Goal: Task Accomplishment & Management: Complete application form

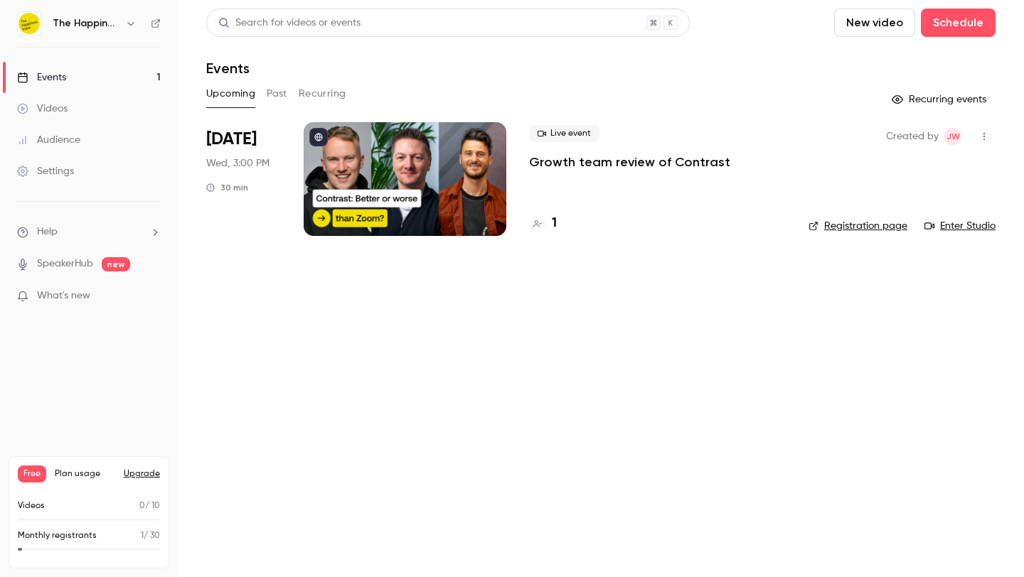
click at [402, 164] on div at bounding box center [405, 179] width 203 height 114
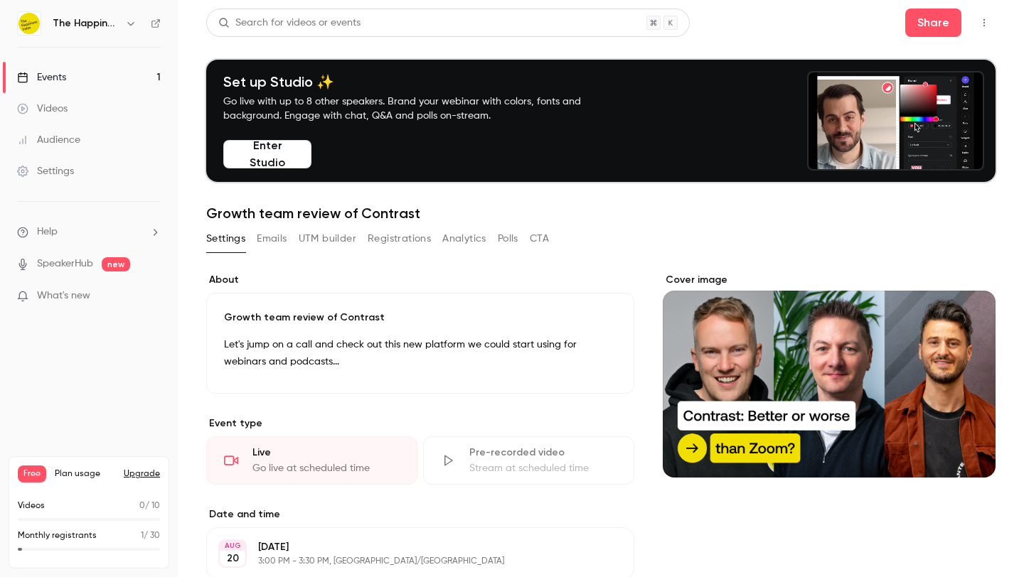
click at [978, 21] on icon "button" at bounding box center [983, 23] width 11 height 10
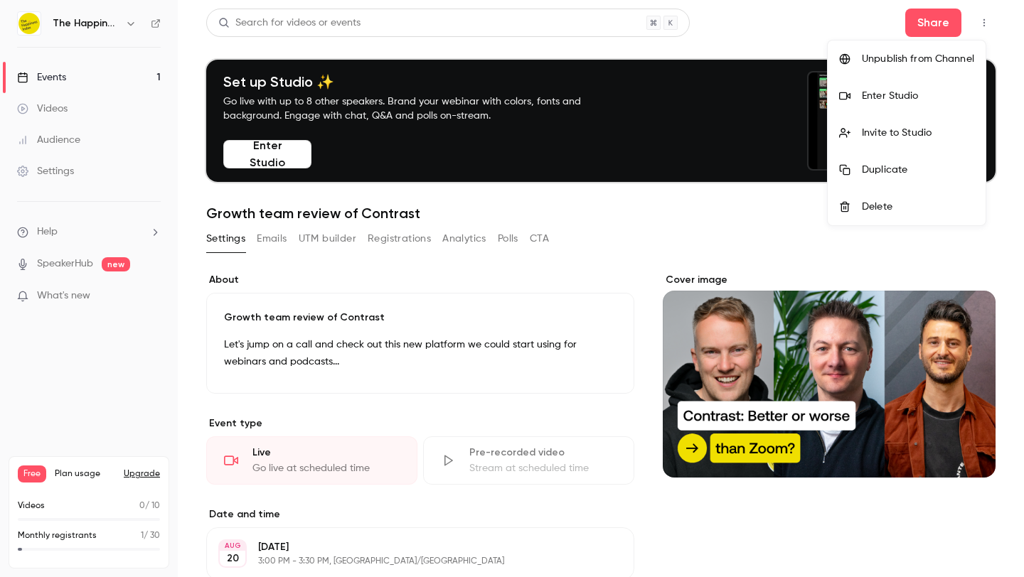
click at [489, 395] on div at bounding box center [512, 288] width 1024 height 577
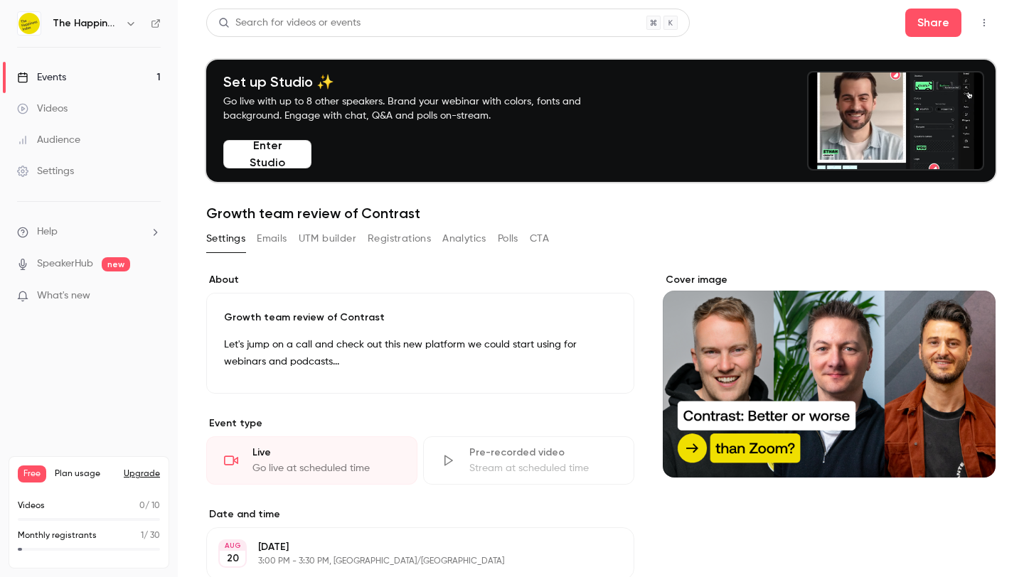
click at [892, 337] on div "Cover image" at bounding box center [829, 375] width 333 height 205
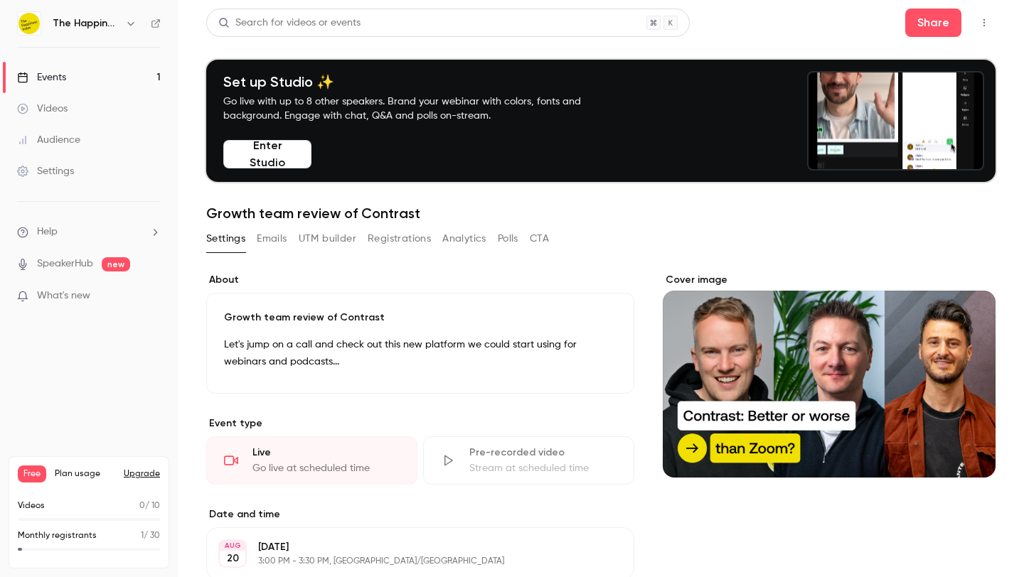
click at [0, 0] on input "Cover image" at bounding box center [0, 0] width 0 height 0
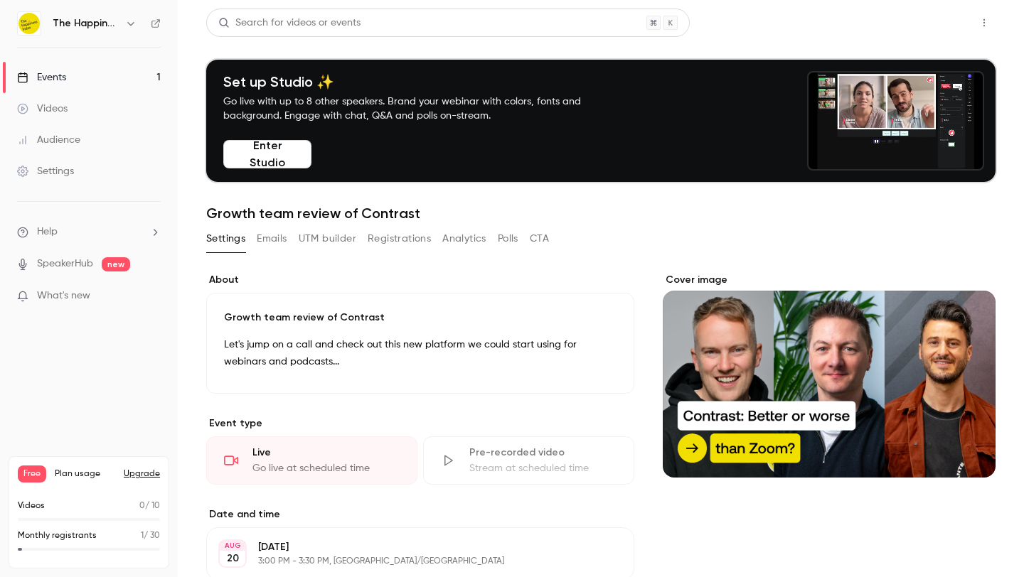
click at [934, 20] on button "Share" at bounding box center [933, 23] width 56 height 28
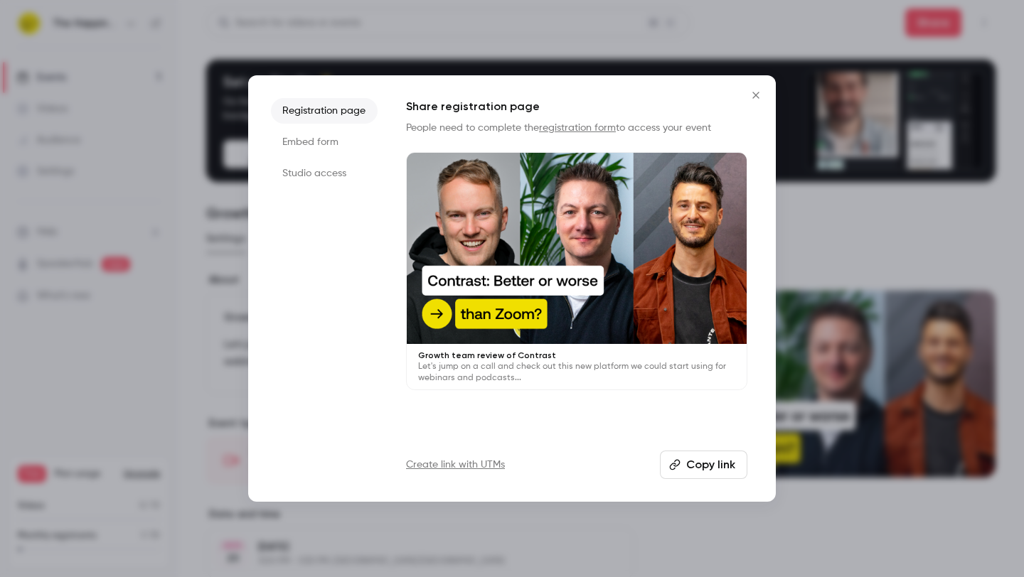
click at [697, 462] on button "Copy link" at bounding box center [703, 465] width 87 height 28
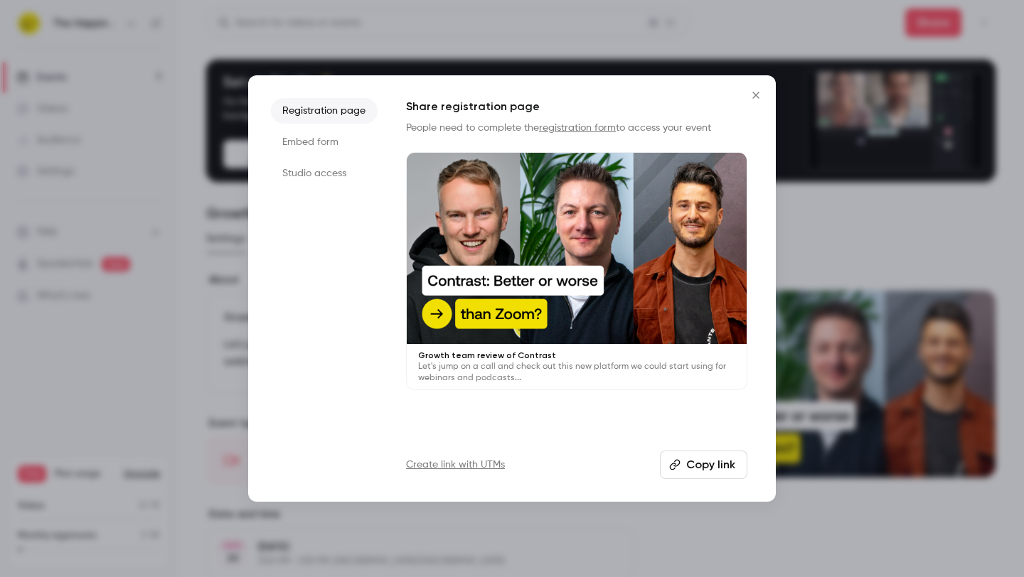
click at [760, 98] on icon "Close" at bounding box center [755, 95] width 17 height 11
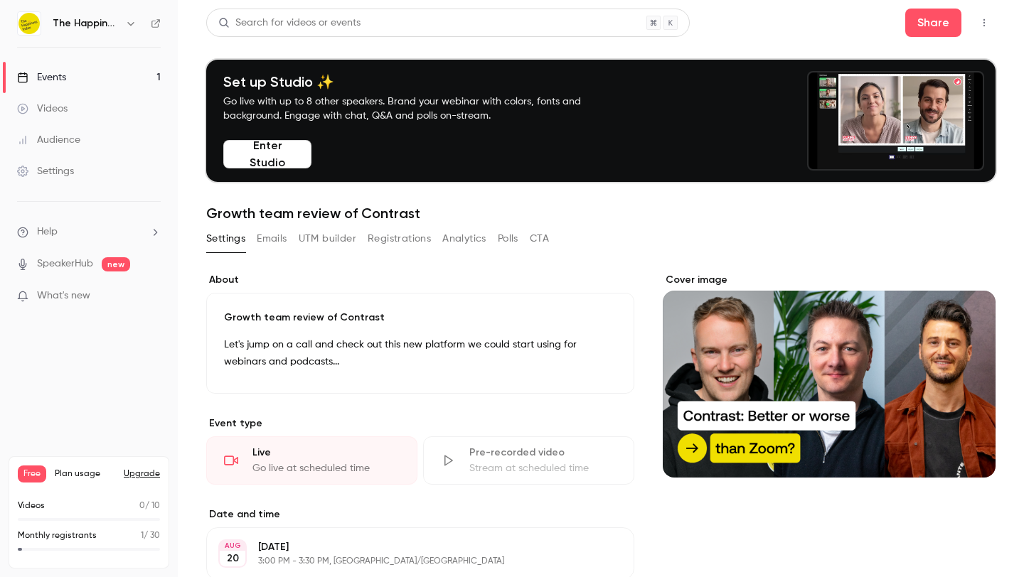
click at [978, 25] on icon "button" at bounding box center [983, 23] width 11 height 10
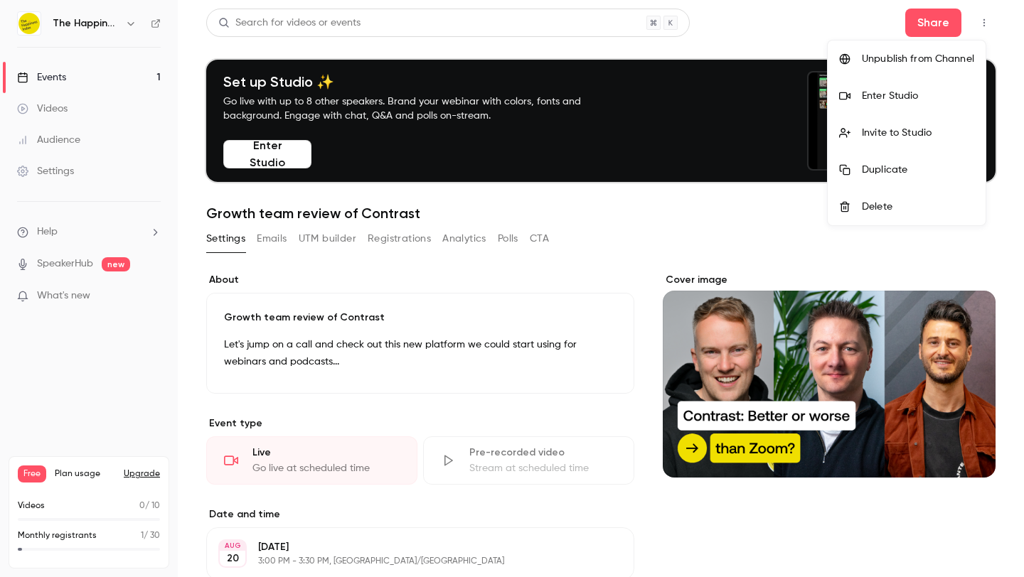
click at [963, 258] on div at bounding box center [512, 288] width 1024 height 577
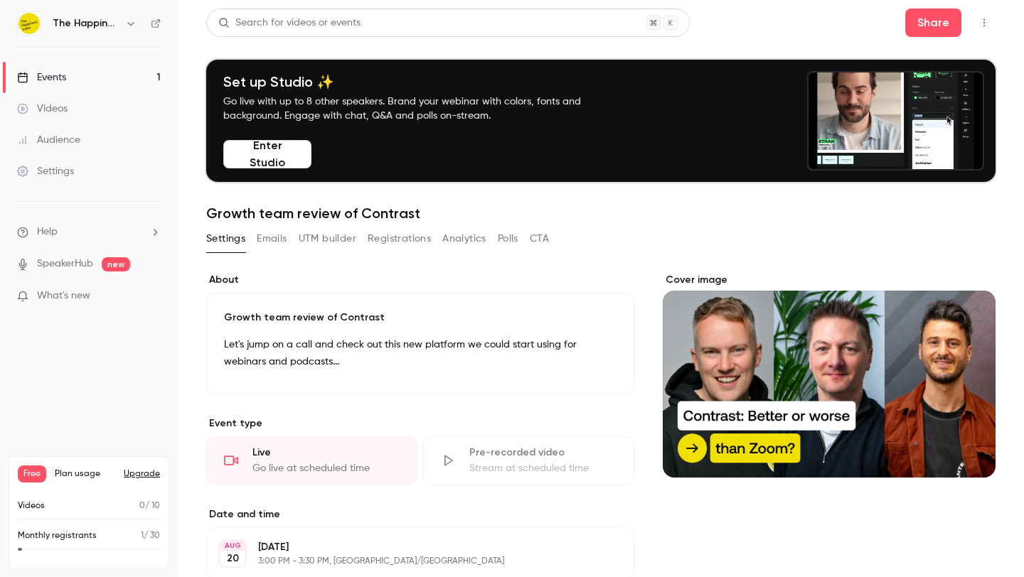
click at [978, 21] on icon "button" at bounding box center [983, 23] width 11 height 10
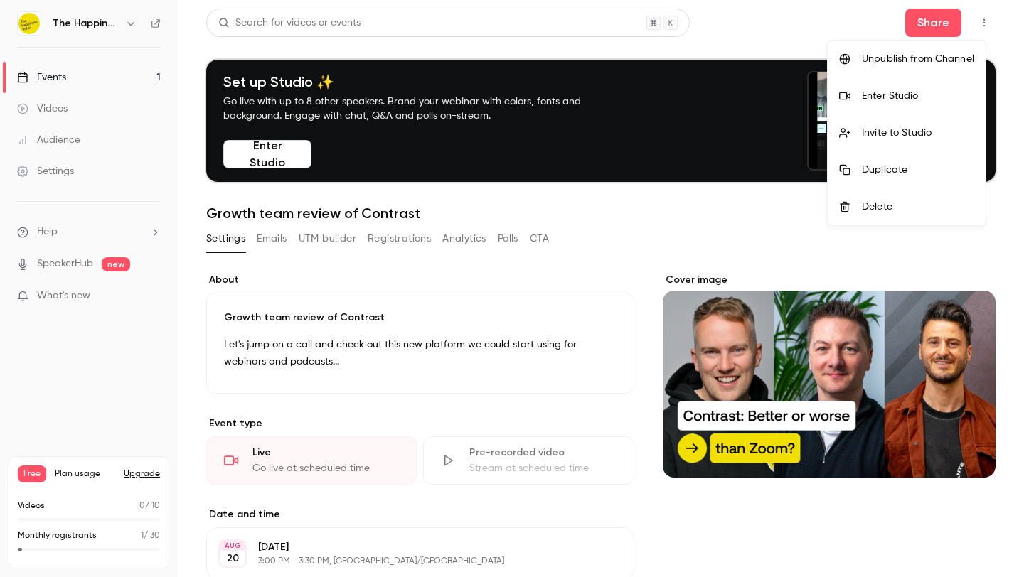
click at [944, 89] on div "Enter Studio" at bounding box center [918, 96] width 112 height 14
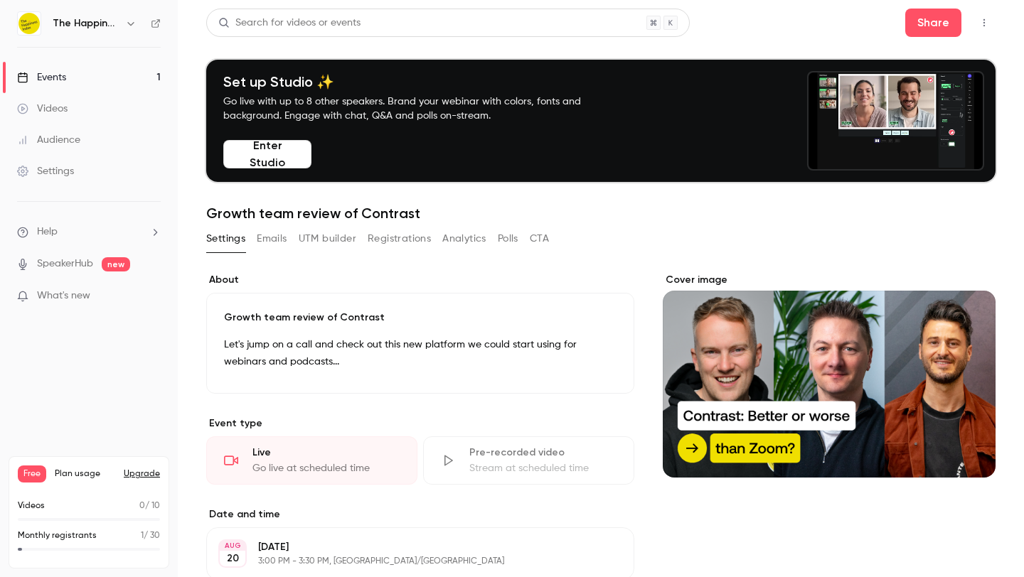
click at [973, 27] on button "button" at bounding box center [984, 22] width 23 height 23
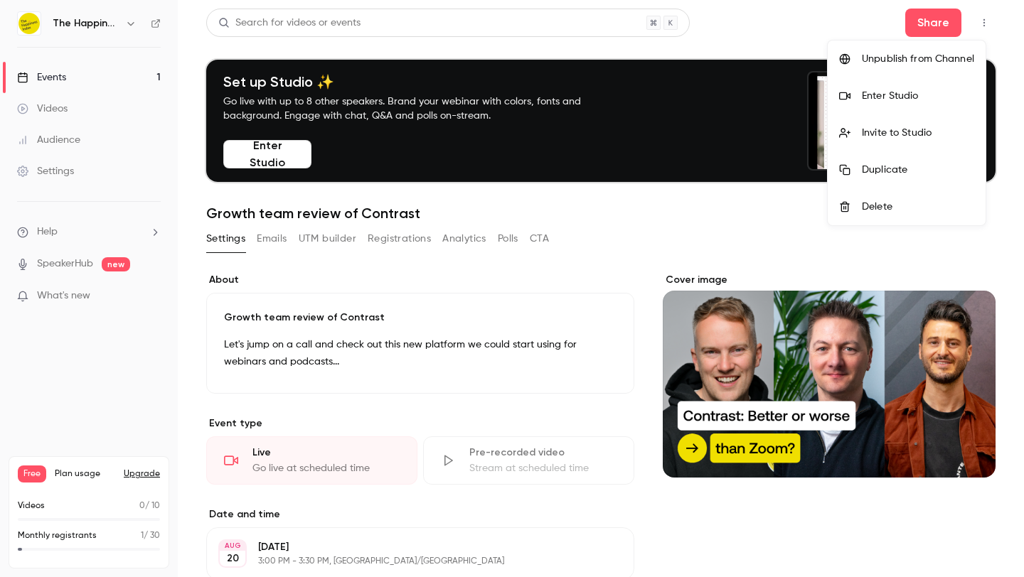
click at [919, 86] on li "Enter Studio" at bounding box center [907, 96] width 158 height 37
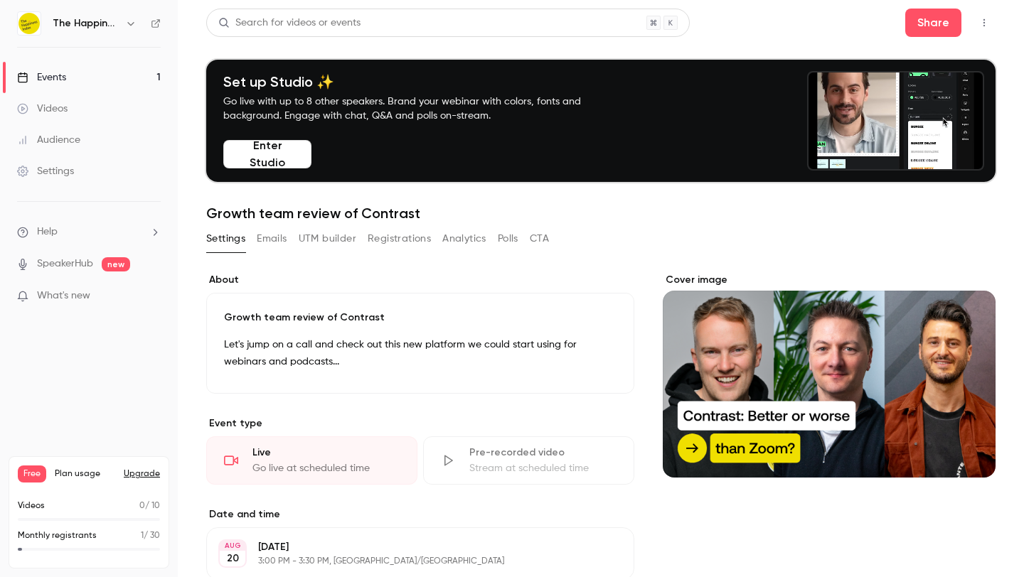
click at [58, 170] on div "Settings" at bounding box center [45, 171] width 57 height 14
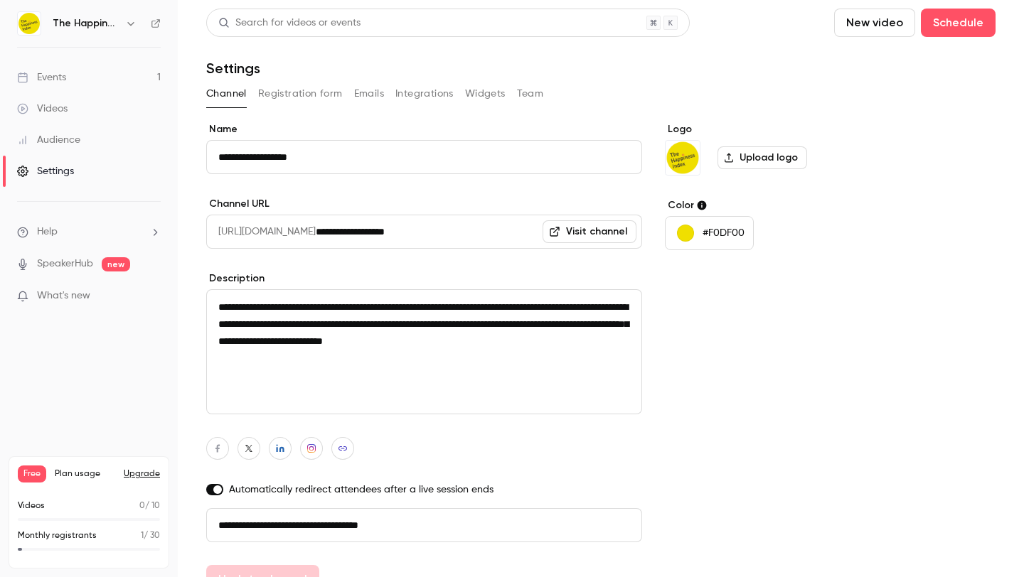
click at [83, 78] on link "Events 1" at bounding box center [89, 77] width 178 height 31
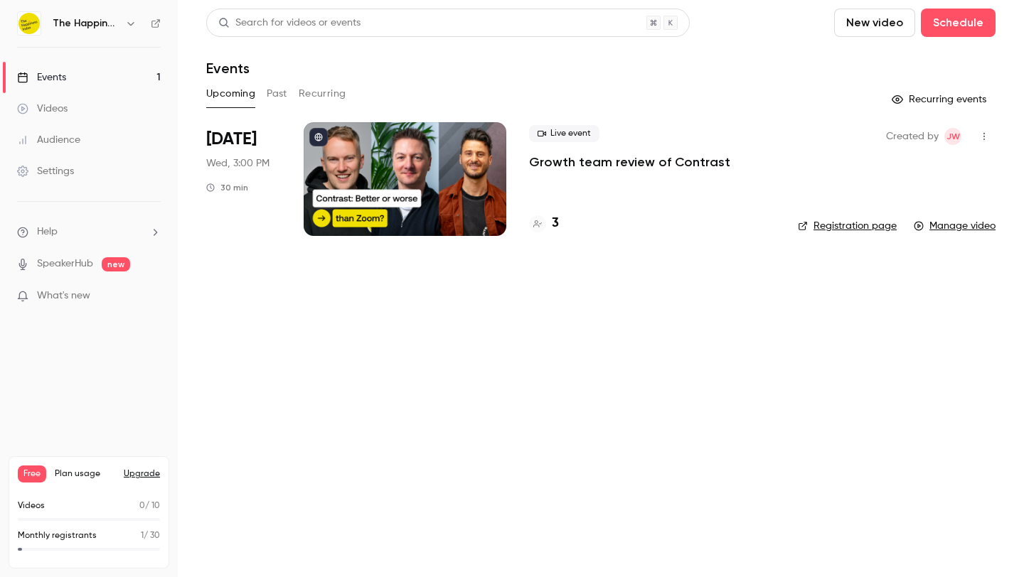
click at [461, 188] on div at bounding box center [405, 179] width 203 height 114
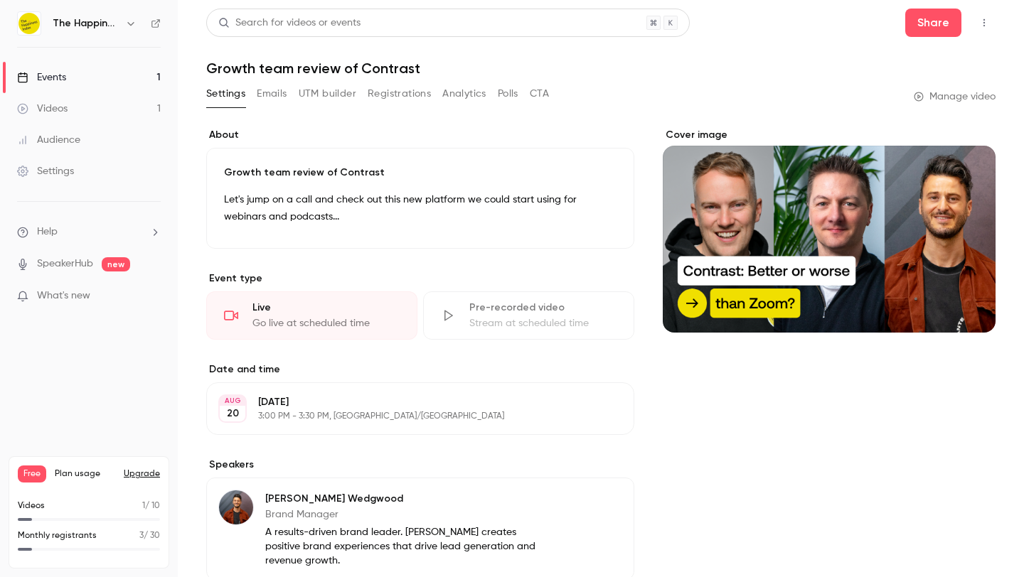
click at [978, 26] on icon "button" at bounding box center [983, 23] width 11 height 10
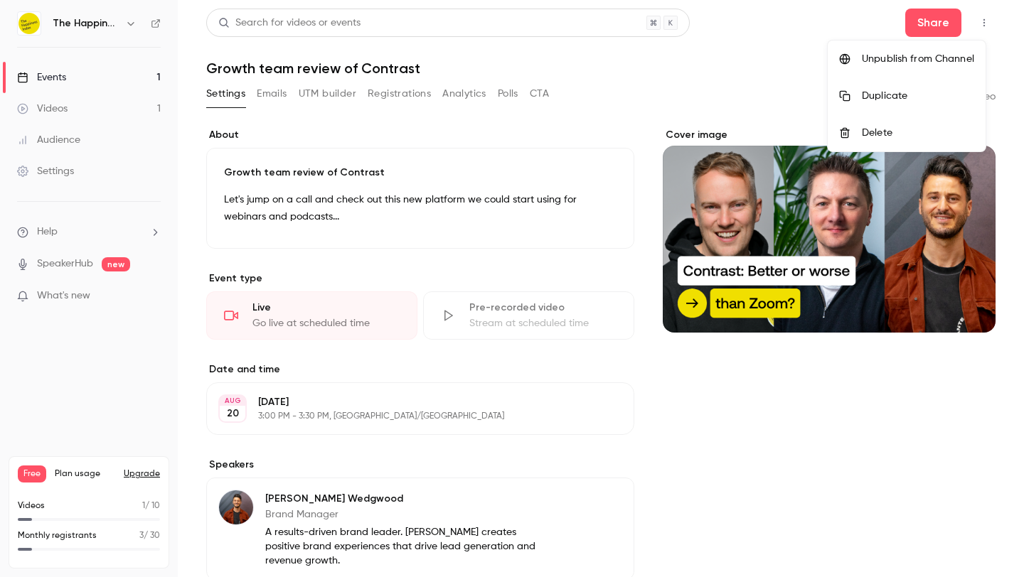
click at [976, 23] on div at bounding box center [512, 288] width 1024 height 577
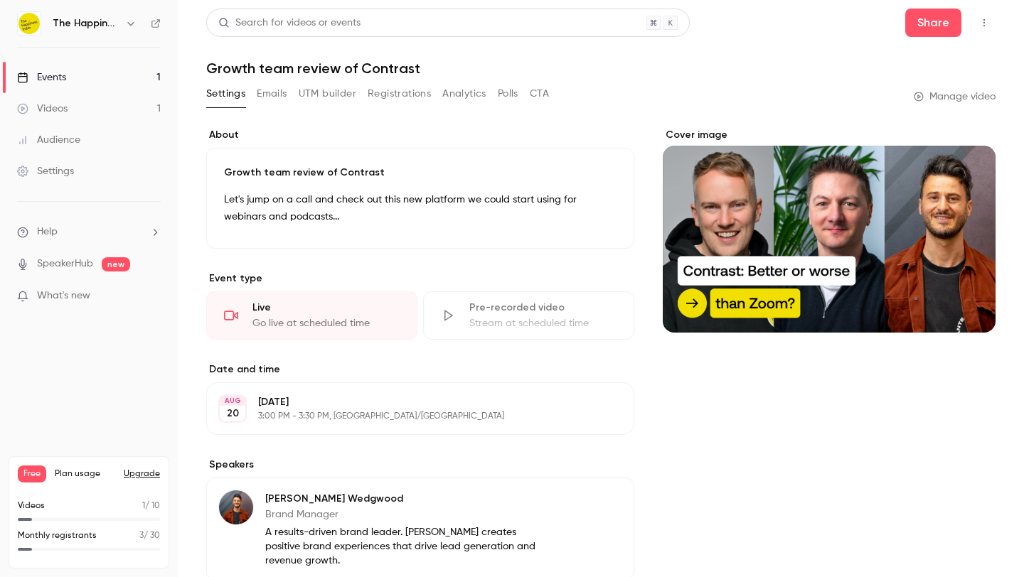
click at [973, 21] on button "button" at bounding box center [984, 22] width 23 height 23
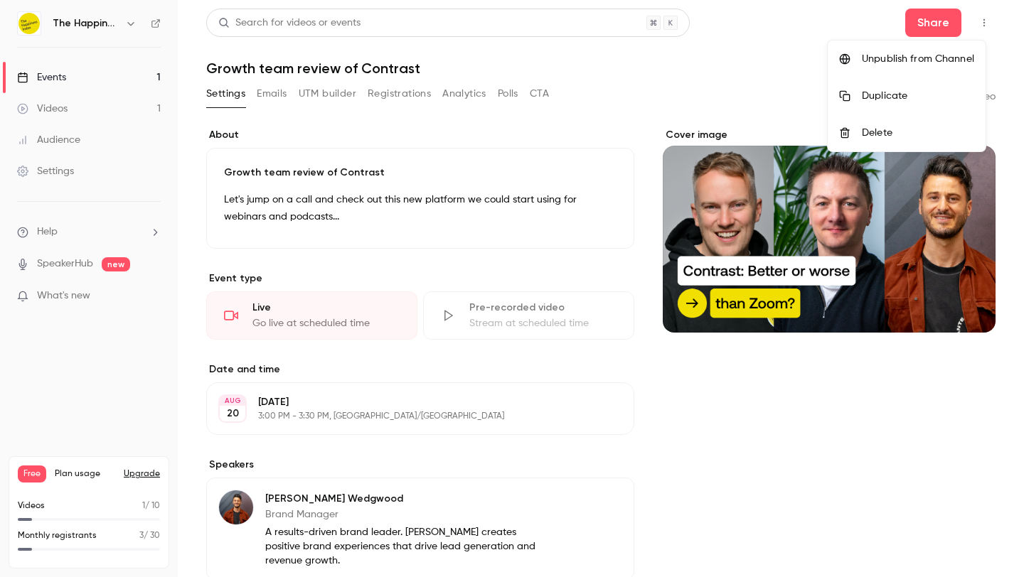
click at [274, 326] on div at bounding box center [512, 288] width 1024 height 577
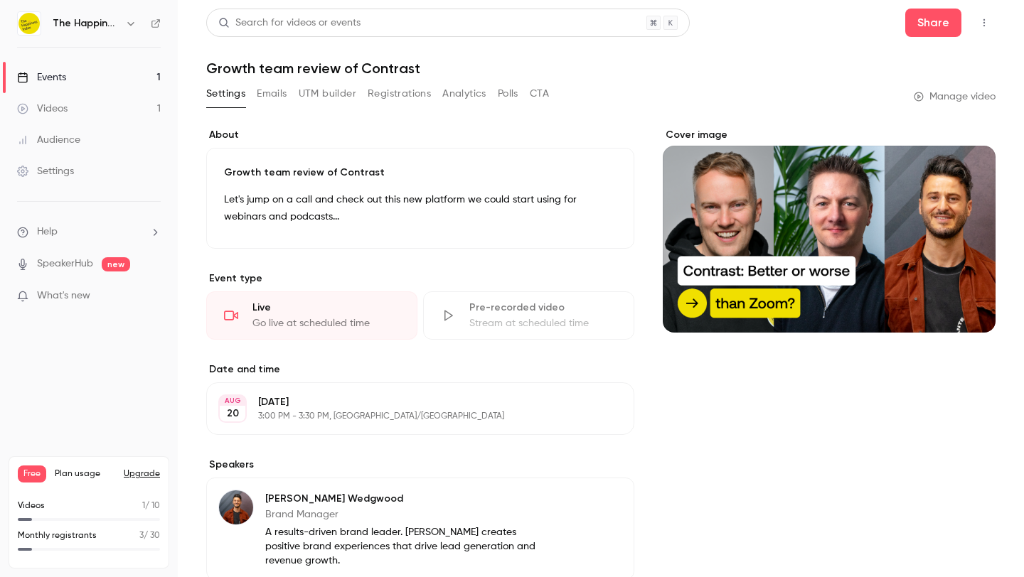
click at [818, 173] on div "Cover image" at bounding box center [829, 230] width 333 height 205
click at [0, 0] on input "Cover image" at bounding box center [0, 0] width 0 height 0
click at [840, 412] on div "Cover image" at bounding box center [829, 545] width 333 height 835
click at [44, 134] on div "Audience" at bounding box center [48, 140] width 63 height 14
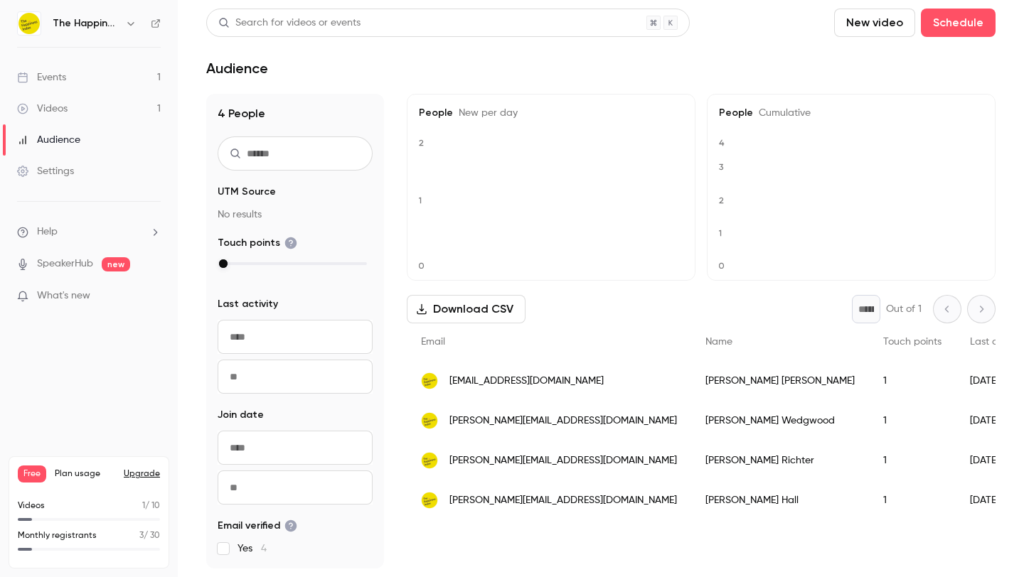
click at [50, 85] on link "Events 1" at bounding box center [89, 77] width 178 height 31
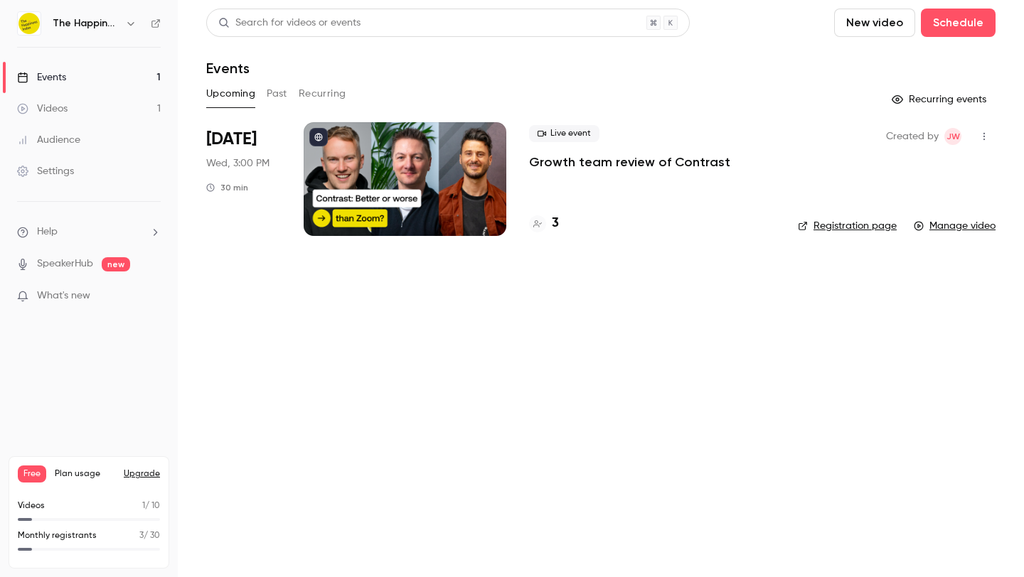
click at [489, 168] on div at bounding box center [405, 179] width 203 height 114
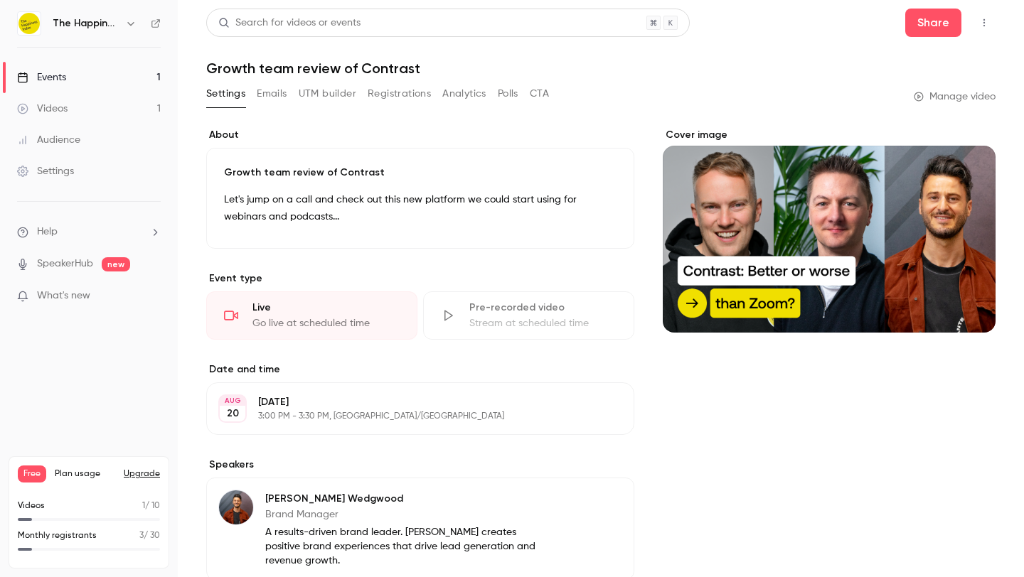
click at [973, 24] on button "button" at bounding box center [984, 22] width 23 height 23
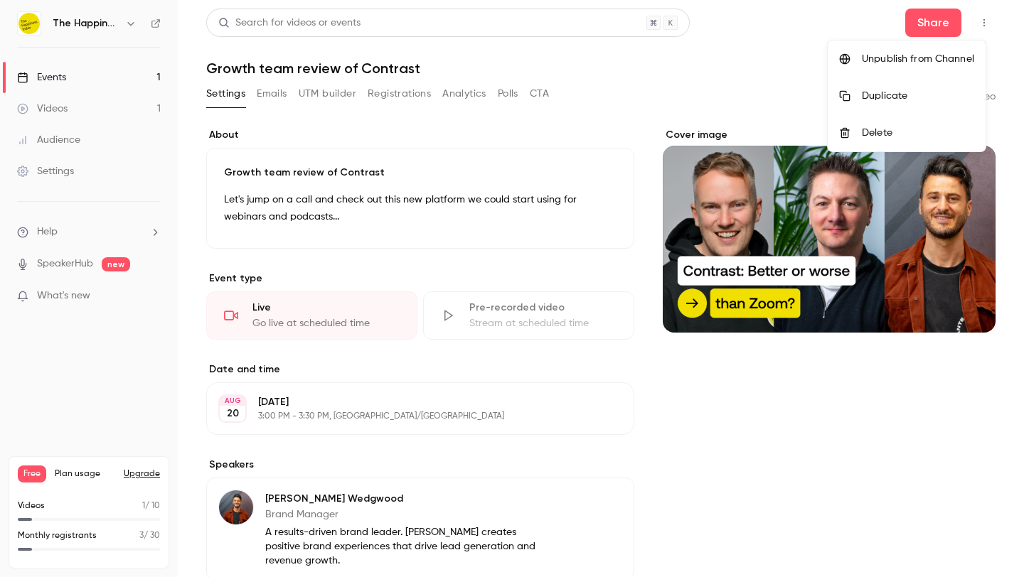
click at [934, 30] on div at bounding box center [512, 288] width 1024 height 577
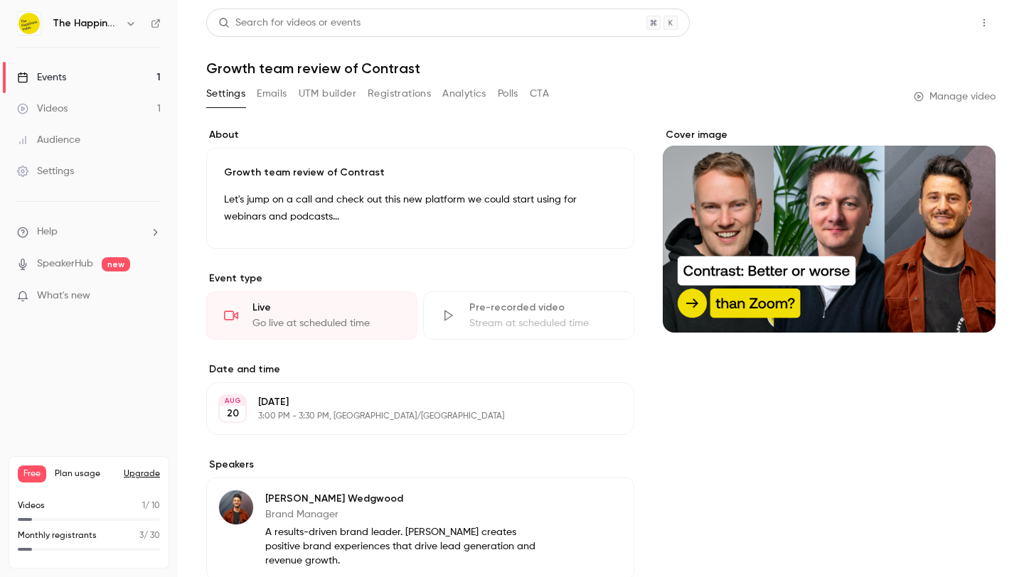
click at [931, 23] on button "Share" at bounding box center [933, 23] width 56 height 28
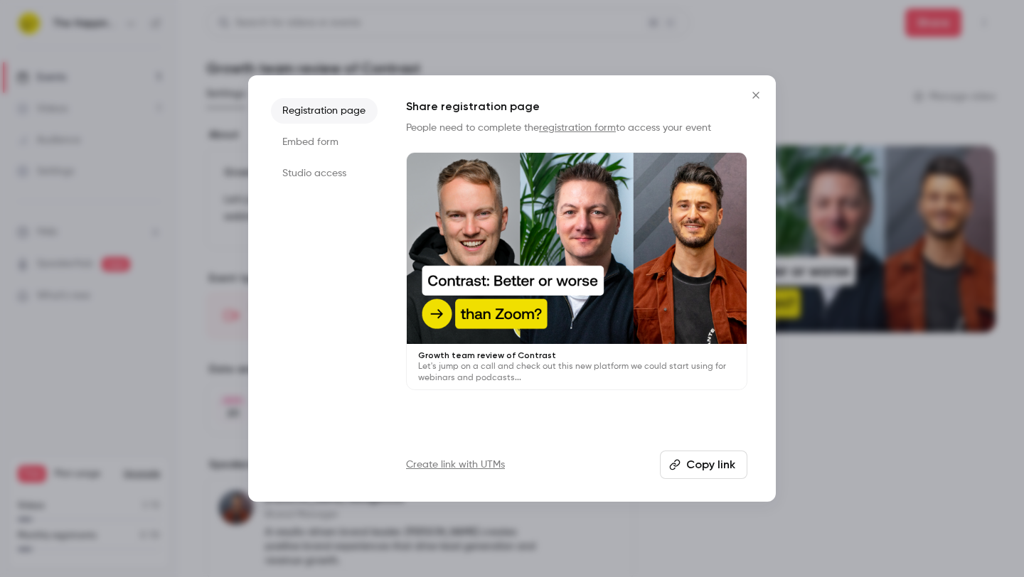
click at [757, 95] on icon "Close" at bounding box center [755, 95] width 17 height 11
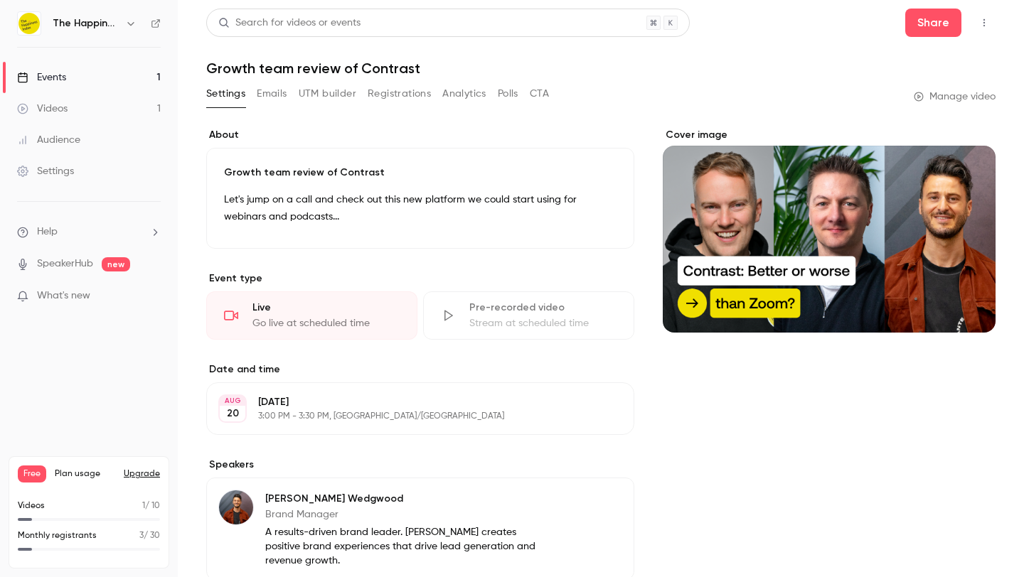
click at [754, 53] on header "Search for videos or events Share Growth team review of Contrast" at bounding box center [600, 43] width 789 height 68
click at [58, 112] on div "Videos" at bounding box center [42, 109] width 50 height 14
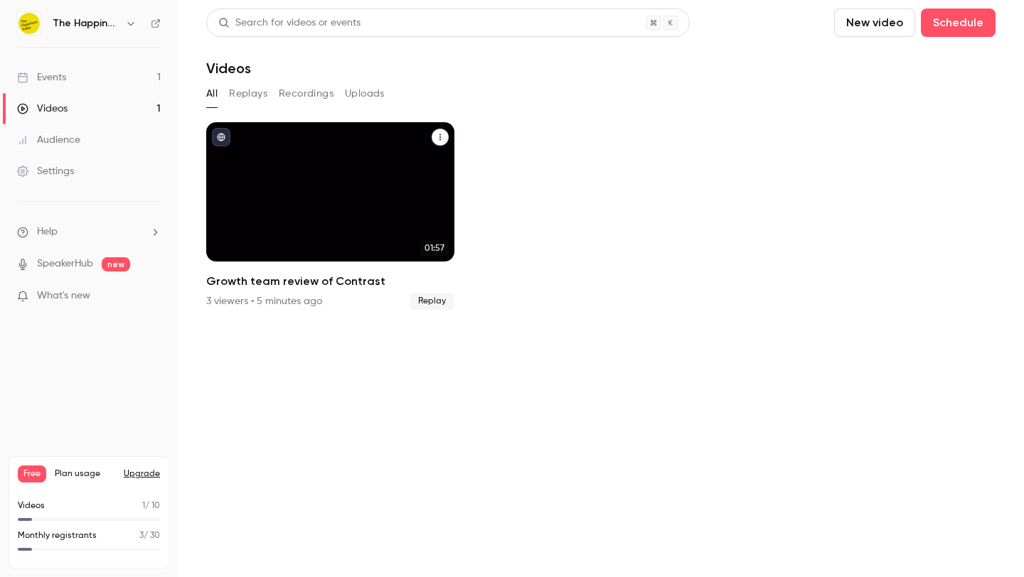
click at [385, 178] on div "Growth team review of Contrast" at bounding box center [330, 191] width 248 height 139
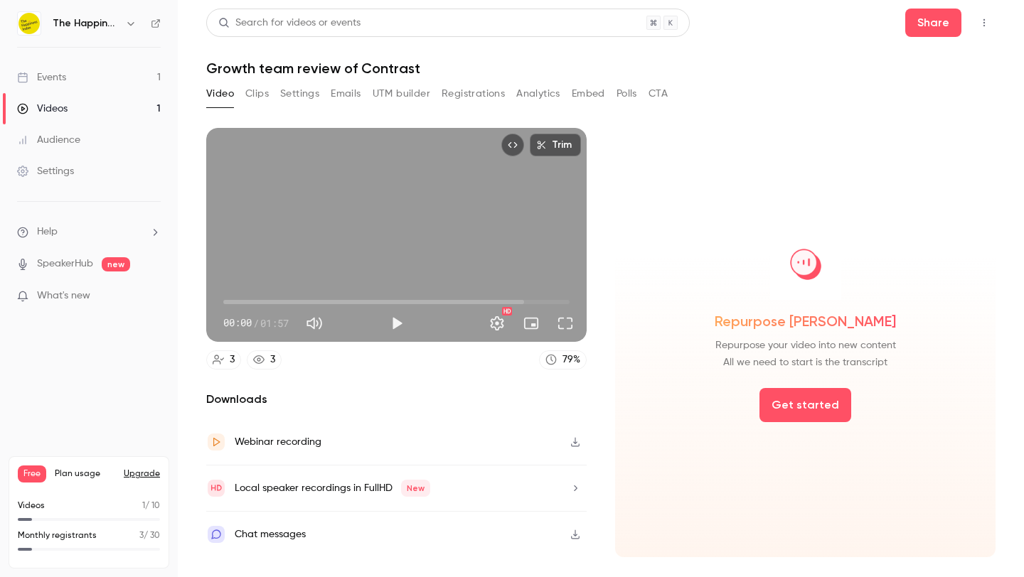
click at [257, 100] on button "Clips" at bounding box center [256, 93] width 23 height 23
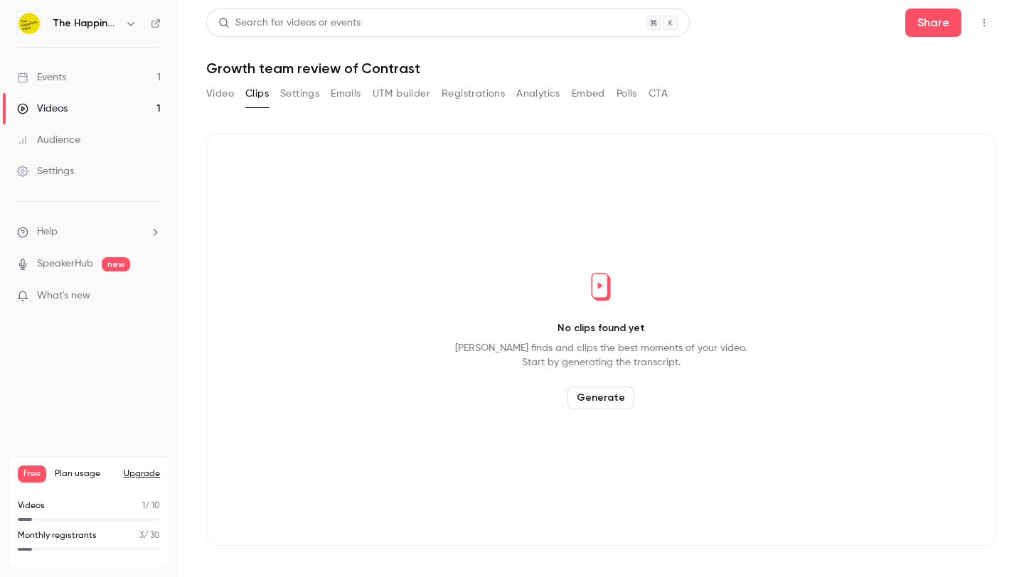
click at [323, 91] on div "Video Clips Settings Emails UTM builder Registrations Analytics Embed Polls CTA" at bounding box center [436, 93] width 461 height 23
click at [343, 91] on button "Emails" at bounding box center [346, 93] width 30 height 23
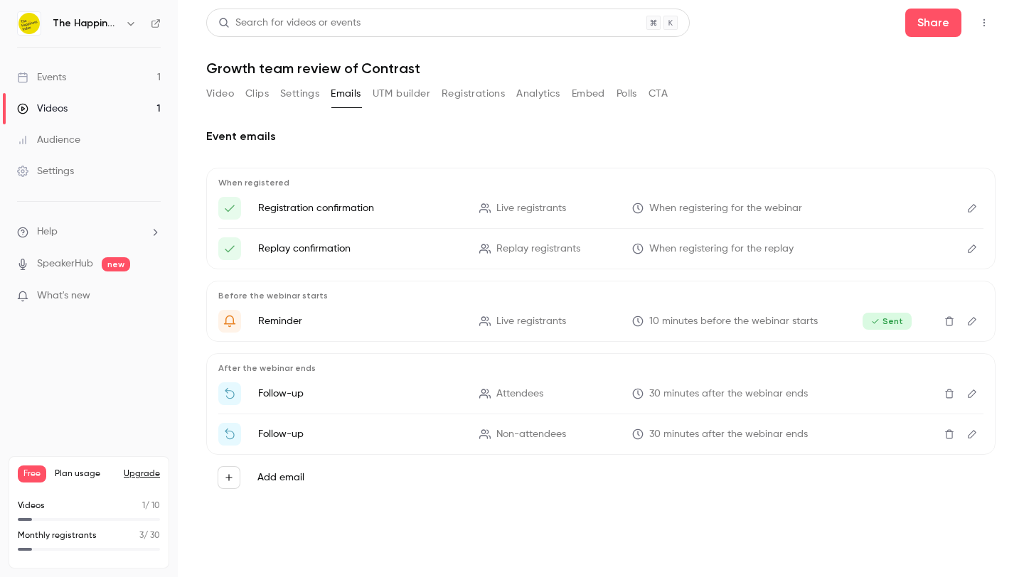
click at [55, 79] on div "Events" at bounding box center [41, 77] width 49 height 14
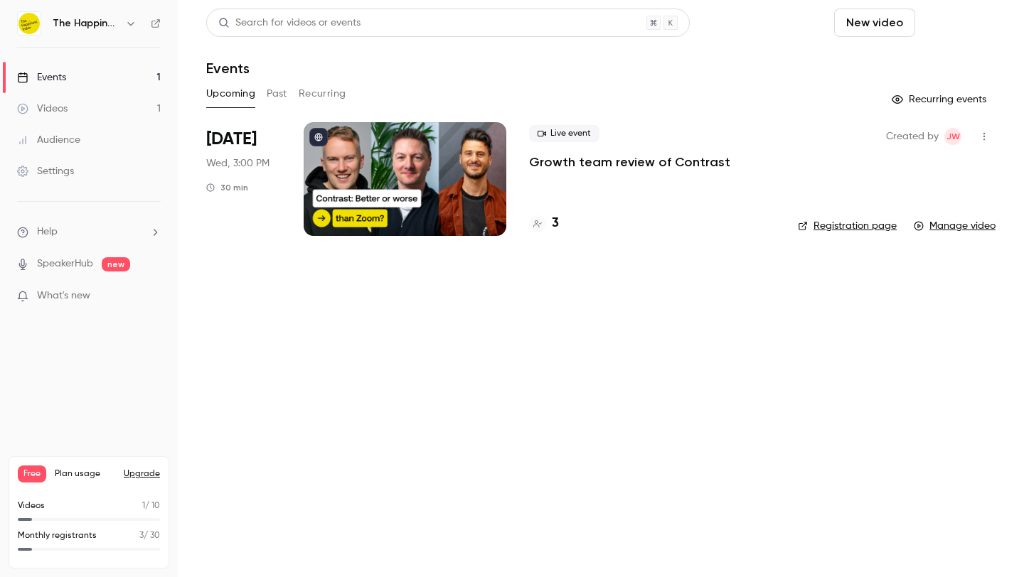
click at [961, 32] on button "Schedule" at bounding box center [958, 23] width 75 height 28
click at [955, 63] on div "One time event" at bounding box center [929, 62] width 108 height 14
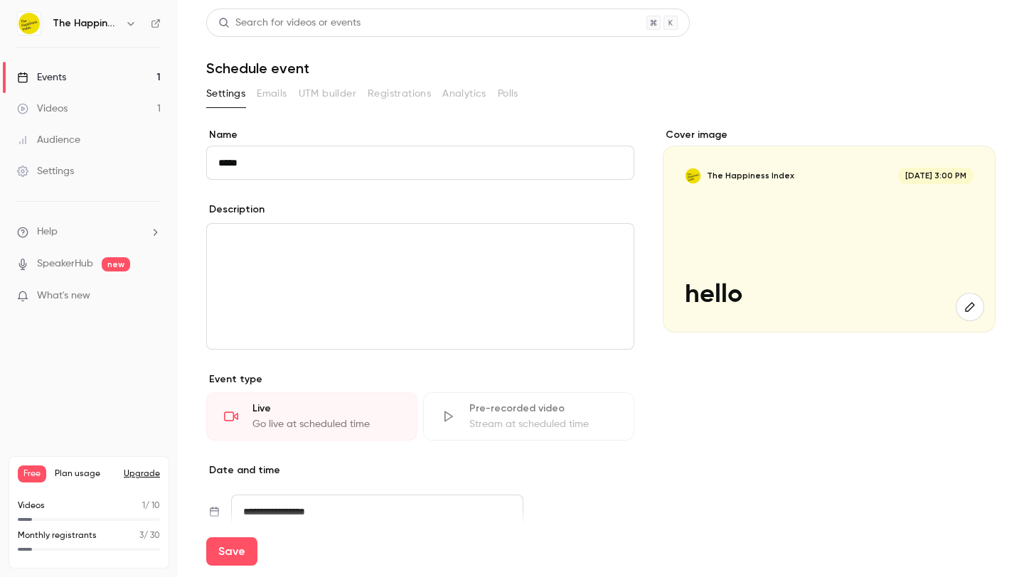
type input "*****"
click at [225, 551] on button "Save" at bounding box center [231, 552] width 51 height 28
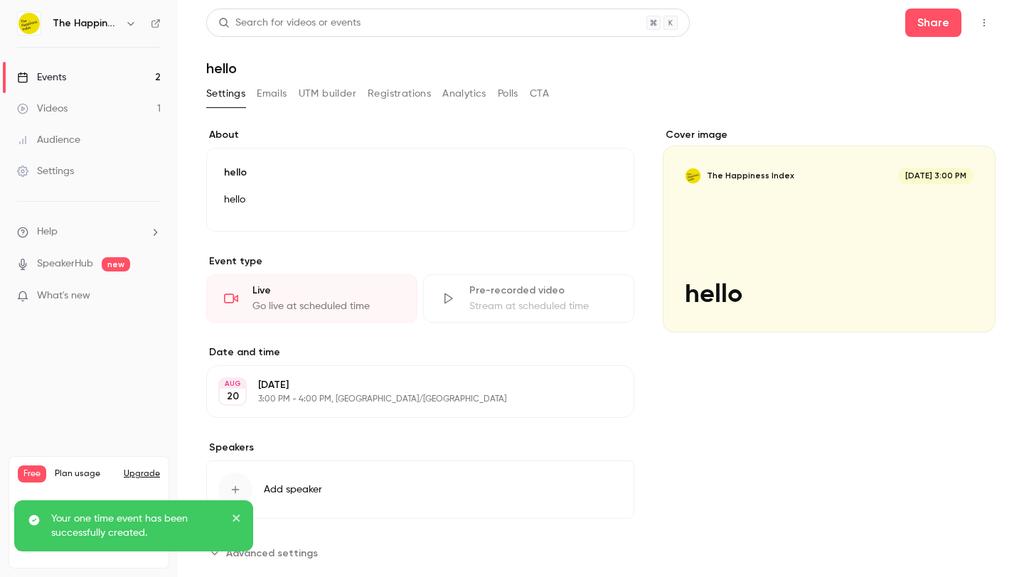
click at [978, 18] on icon "button" at bounding box center [983, 23] width 11 height 10
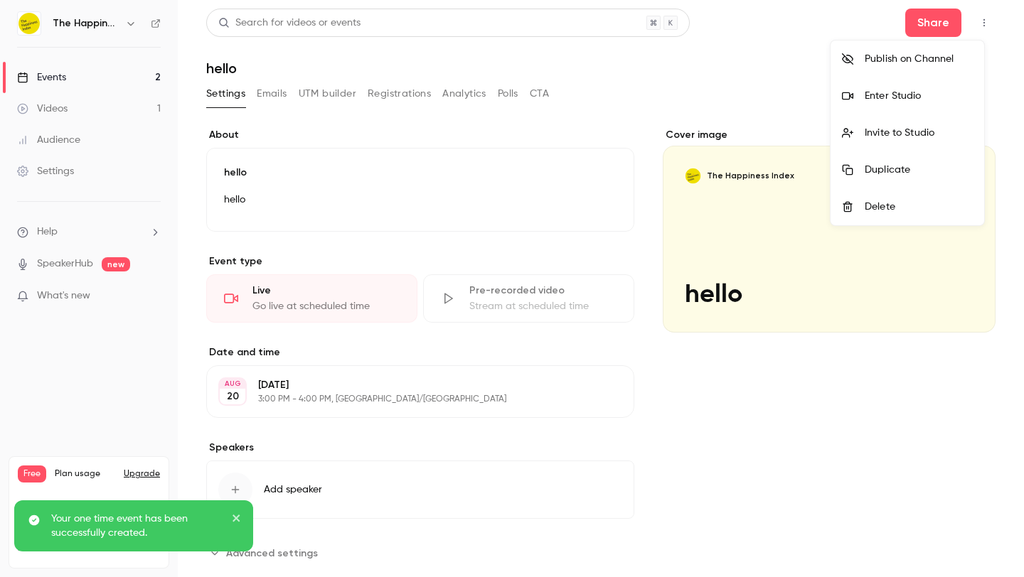
click at [944, 85] on li "Enter Studio" at bounding box center [908, 96] width 154 height 37
